Goal: Task Accomplishment & Management: Use online tool/utility

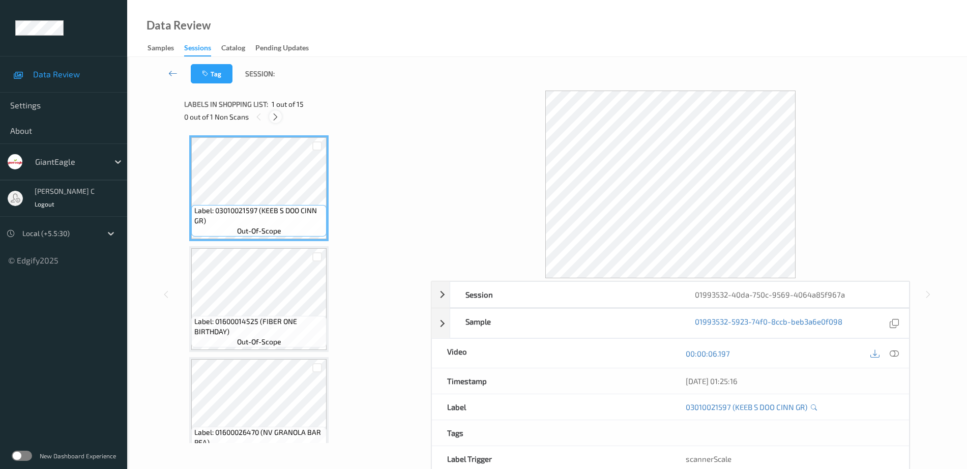
click at [272, 120] on icon at bounding box center [275, 116] width 9 height 9
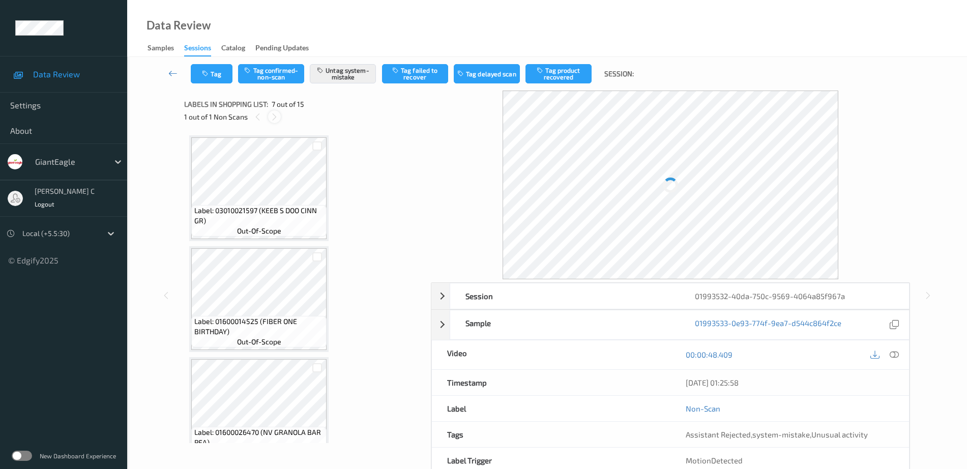
scroll to position [560, 0]
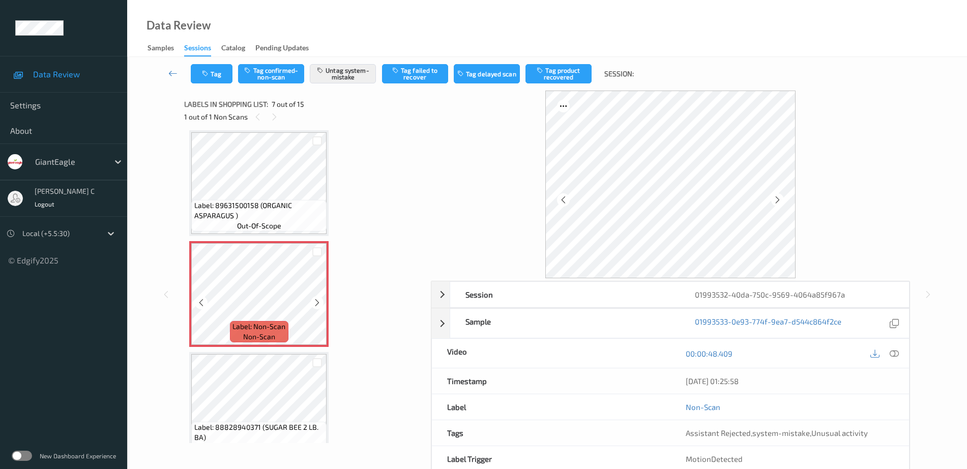
click at [313, 301] on icon at bounding box center [317, 302] width 9 height 9
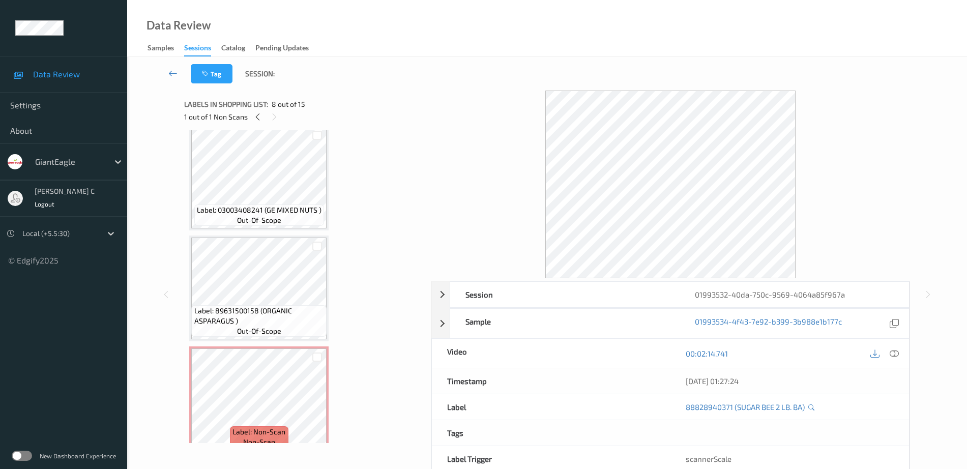
scroll to position [432, 0]
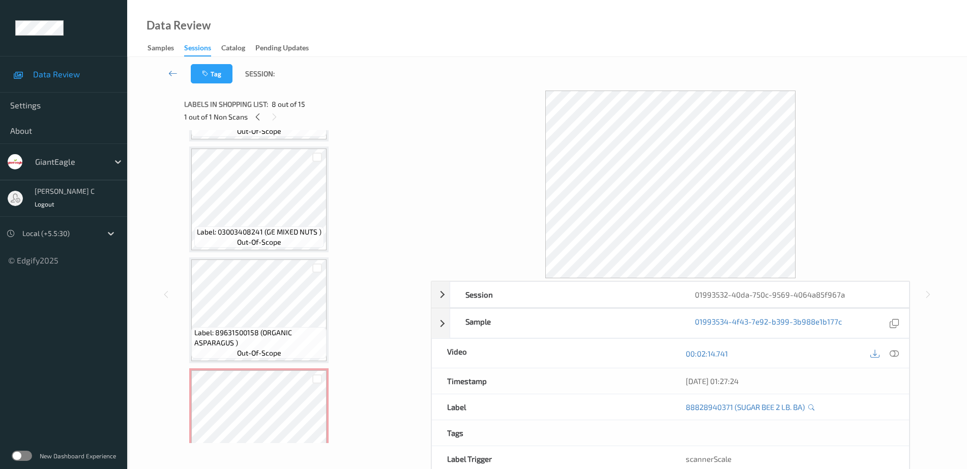
click at [275, 232] on span "Label: 03003408241 (GE MIXED NUTS )" at bounding box center [259, 232] width 125 height 10
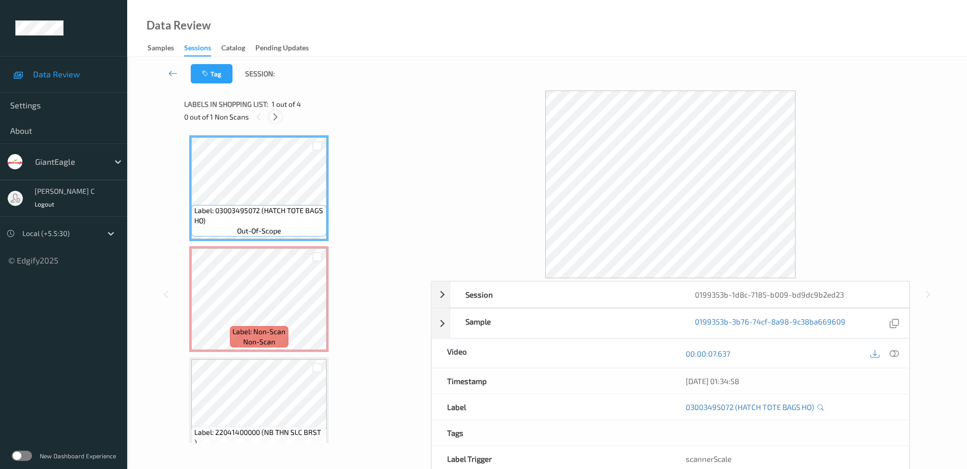
click at [272, 119] on icon at bounding box center [275, 116] width 9 height 9
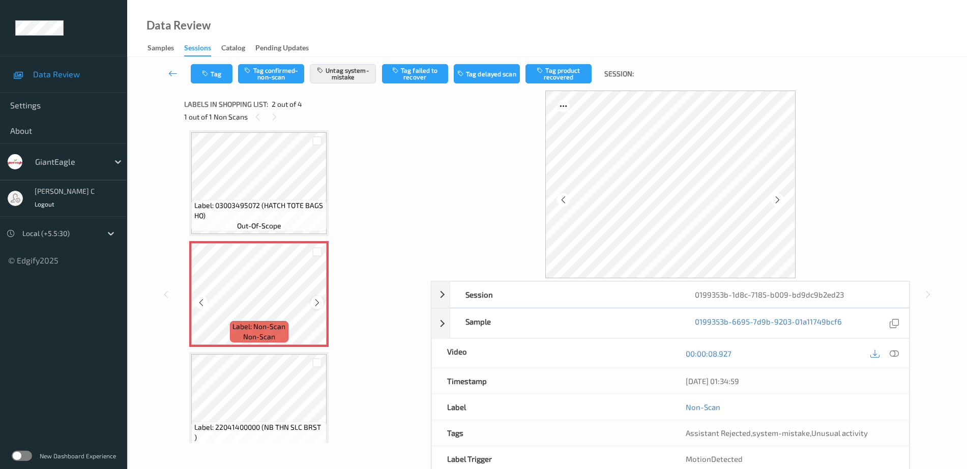
click at [317, 303] on icon at bounding box center [317, 302] width 9 height 9
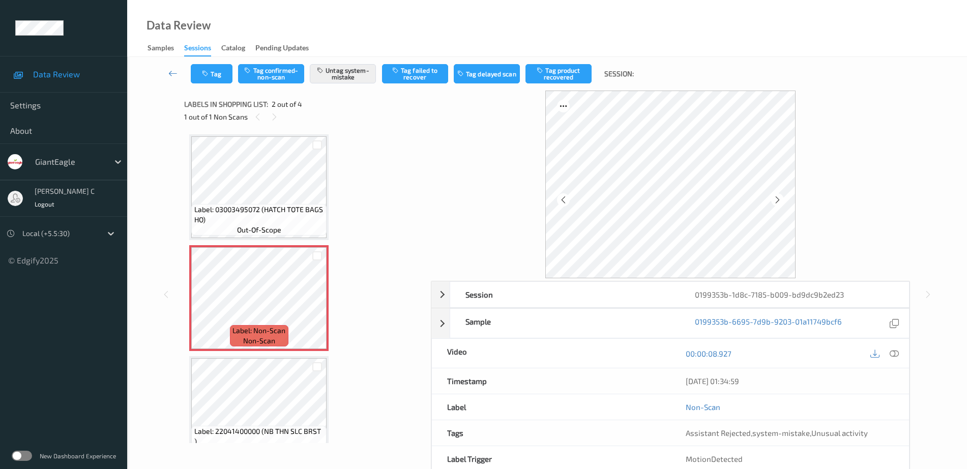
scroll to position [0, 0]
click at [276, 211] on span "Label: 03003495072 (HATCH TOTE BAGS HO)" at bounding box center [259, 216] width 130 height 20
click at [319, 303] on icon at bounding box center [317, 307] width 9 height 9
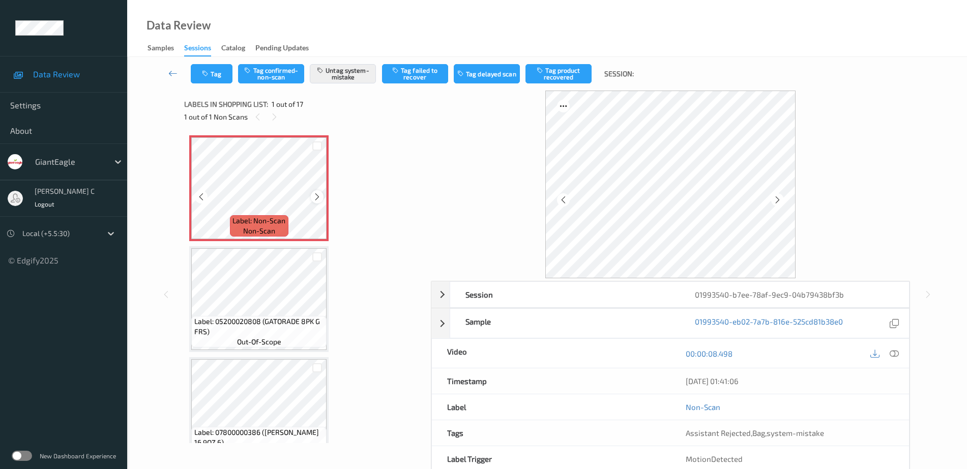
click at [317, 194] on icon at bounding box center [317, 196] width 9 height 9
